Goal: Use online tool/utility: Use online tool/utility

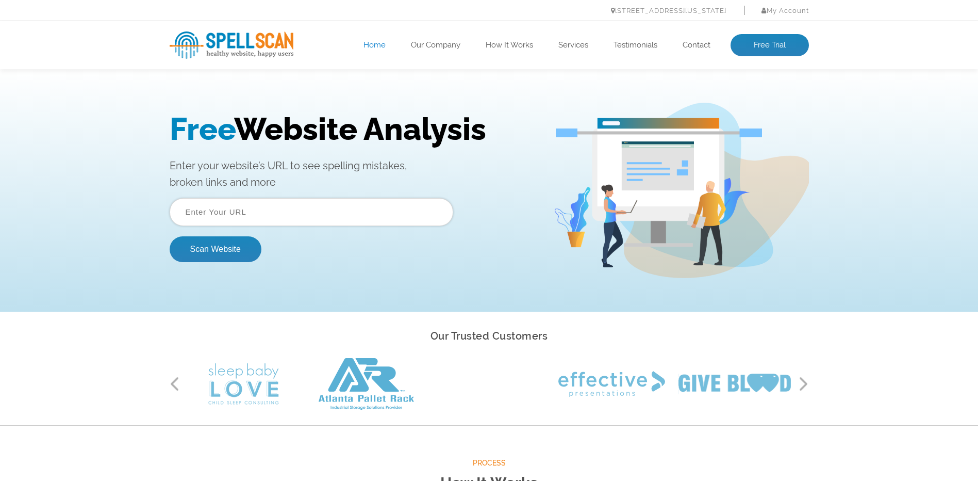
click at [182, 214] on input "text" at bounding box center [312, 212] width 284 height 28
paste input "https://www.gifts4yourseason.com/"
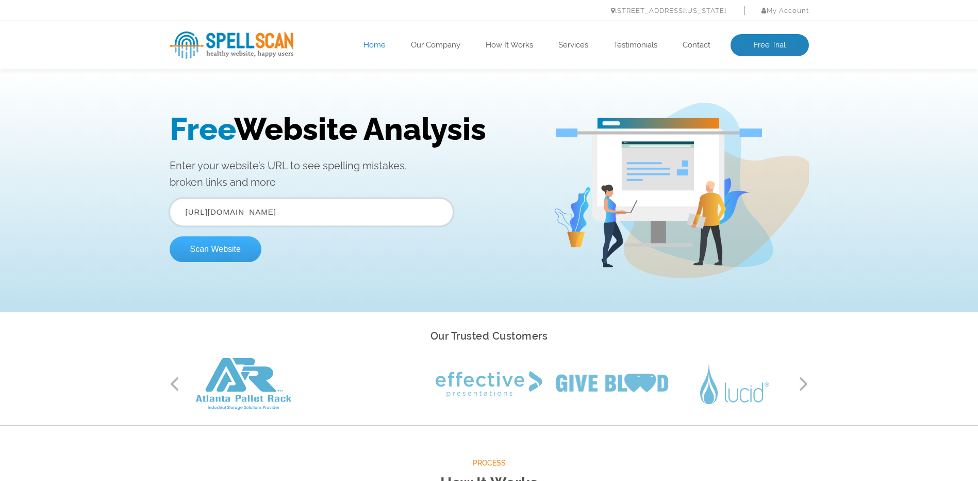
type input "https://www.gifts4yourseason.com/"
click at [227, 250] on button "Scan Website" at bounding box center [216, 249] width 92 height 26
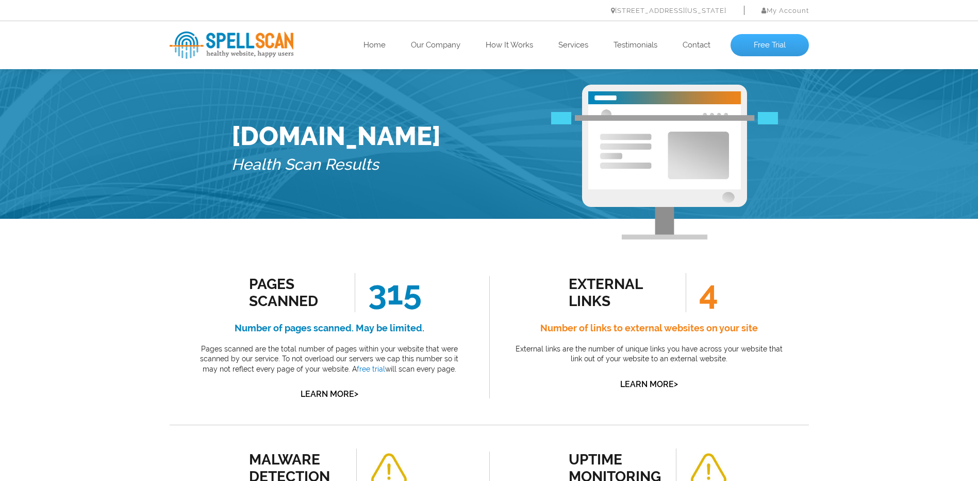
click at [769, 42] on link "Free Trial" at bounding box center [770, 45] width 78 height 23
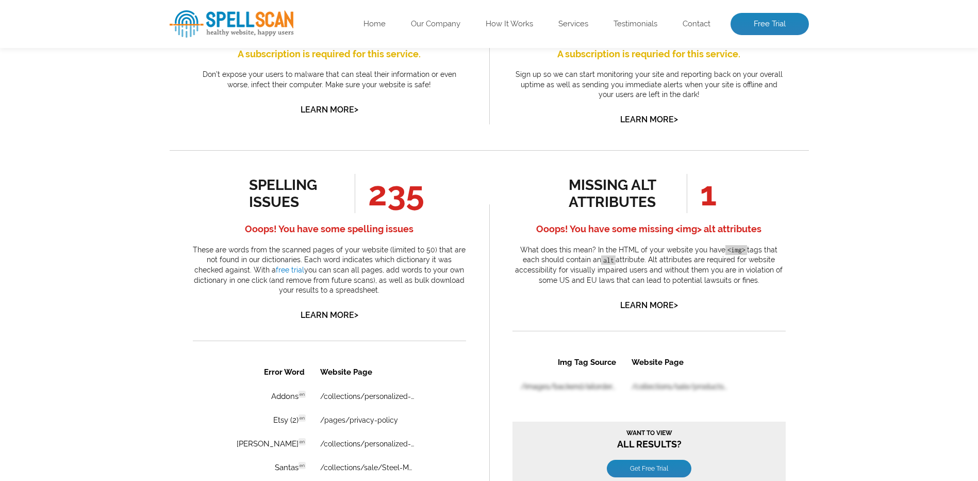
scroll to position [464, 0]
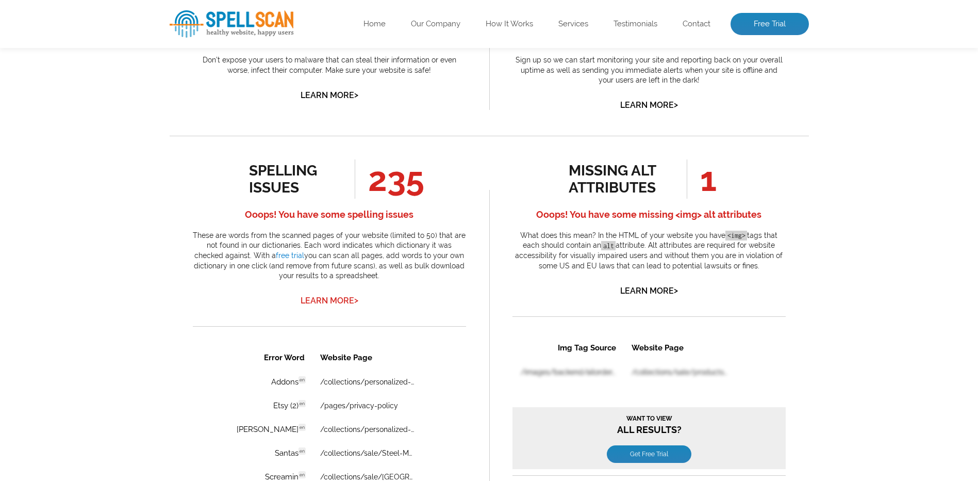
click at [333, 298] on link "Learn More >" at bounding box center [330, 300] width 58 height 10
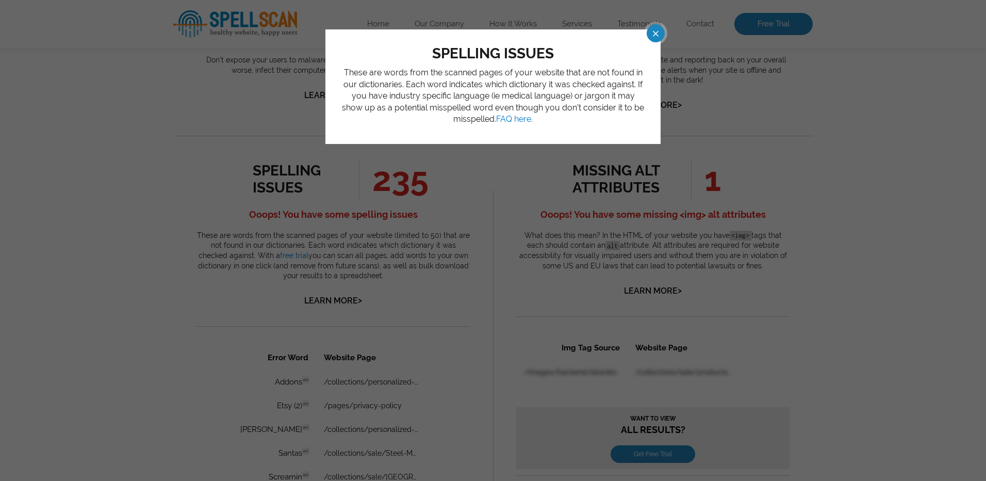
click at [655, 35] on span at bounding box center [646, 33] width 18 height 18
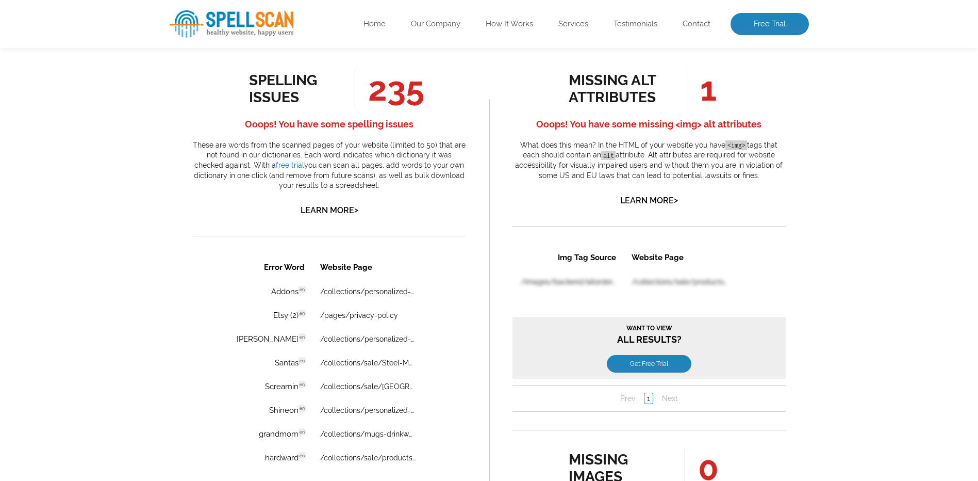
scroll to position [619, 0]
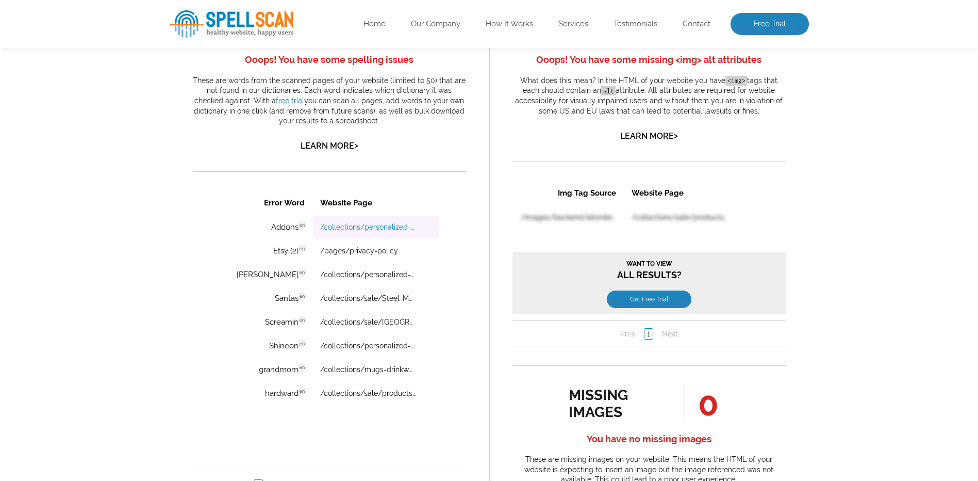
click at [354, 229] on link "/collections/personalized-message-jewelry/products/interlocking-hearts-necklace…" at bounding box center [367, 227] width 95 height 8
click at [338, 251] on link "/pages/privacy-policy" at bounding box center [359, 250] width 78 height 8
